Goal: Task Accomplishment & Management: Use online tool/utility

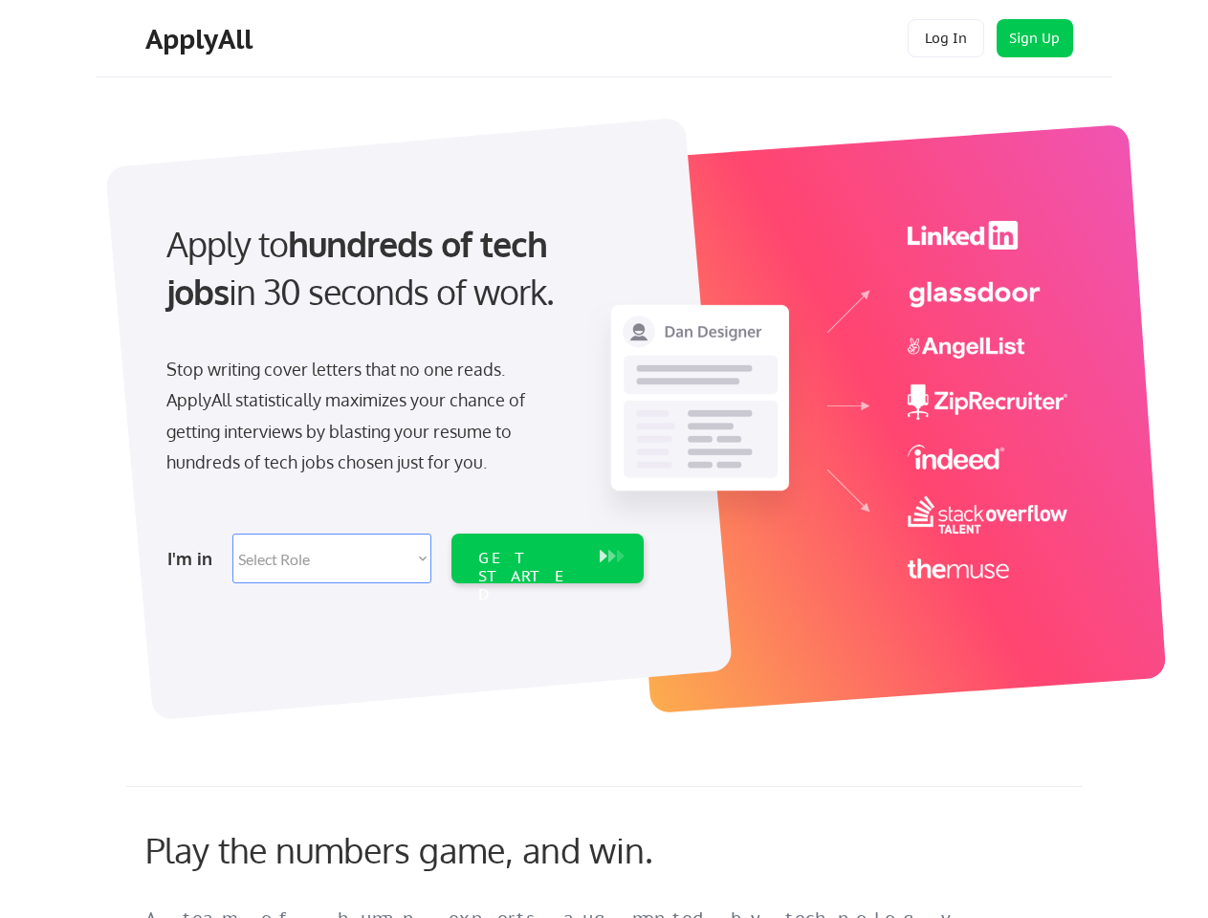
click at [603, 459] on div "Apply to hundreds of tech jobs in 30 seconds of work. Stop writing cover letter…" at bounding box center [403, 396] width 535 height 391
click at [606, 408] on div "Apply to hundreds of tech jobs in 30 seconds of work. Stop writing cover letter…" at bounding box center [403, 396] width 535 height 391
click at [403, 396] on div "Stop writing cover letters that no one reads. ApplyAll statistically maximizes …" at bounding box center [362, 416] width 393 height 124
click at [401, 284] on div "Apply to hundreds of tech jobs in 30 seconds of work." at bounding box center [401, 268] width 470 height 97
click at [362, 420] on div "Stop writing cover letters that no one reads. ApplyAll statistically maximizes …" at bounding box center [362, 416] width 393 height 124
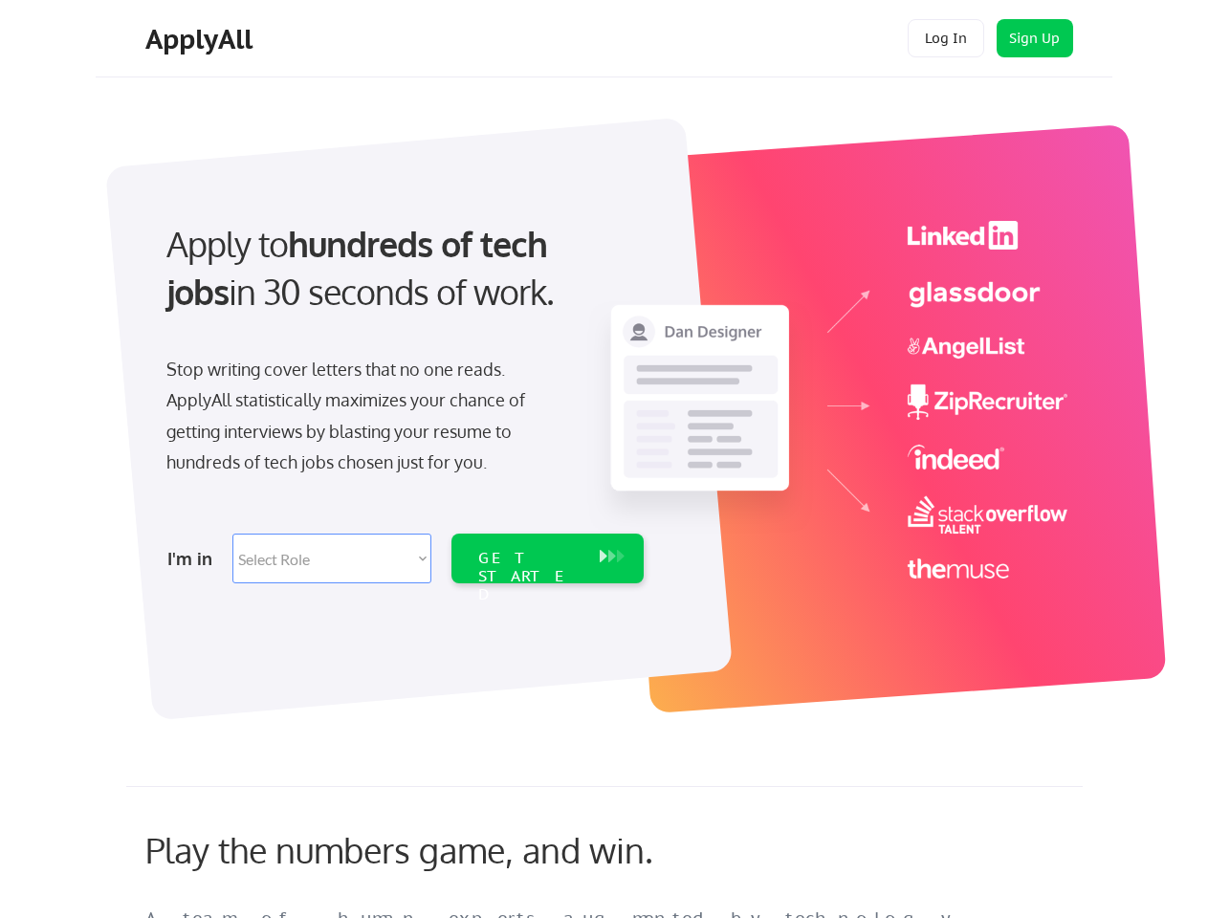
click at [403, 558] on select "Select Role Software Engineering Product Management Customer Success Sales UI/U…" at bounding box center [331, 559] width 199 height 50
click at [194, 558] on div "I'm in" at bounding box center [194, 558] width 54 height 31
click at [332, 558] on select "Select Role Software Engineering Product Management Customer Success Sales UI/U…" at bounding box center [331, 559] width 199 height 50
click at [547, 558] on div "GET STARTED" at bounding box center [529, 576] width 102 height 55
click at [529, 558] on div "GET STARTED" at bounding box center [529, 576] width 102 height 55
